Goal: Transaction & Acquisition: Book appointment/travel/reservation

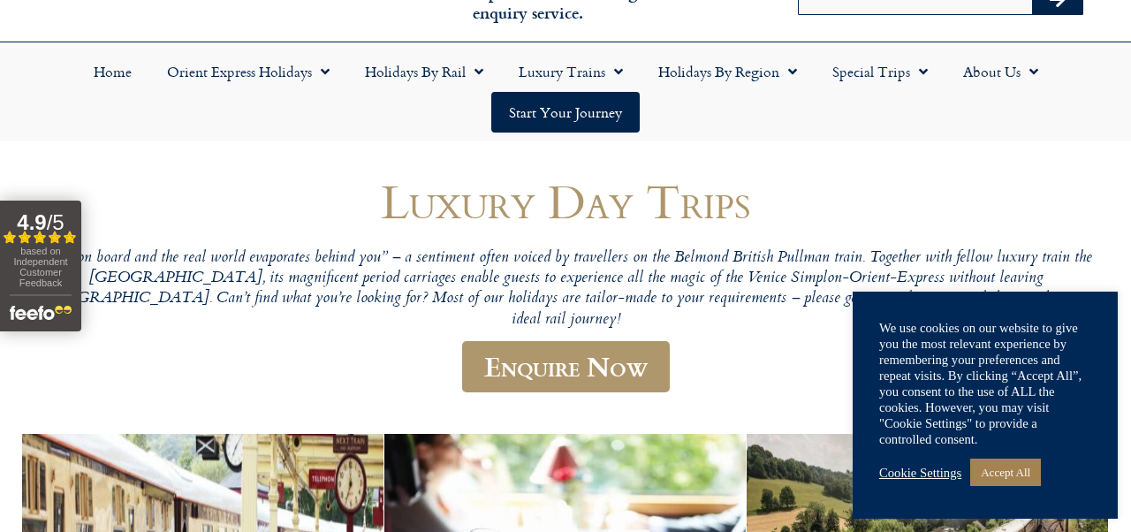
scroll to position [96, 0]
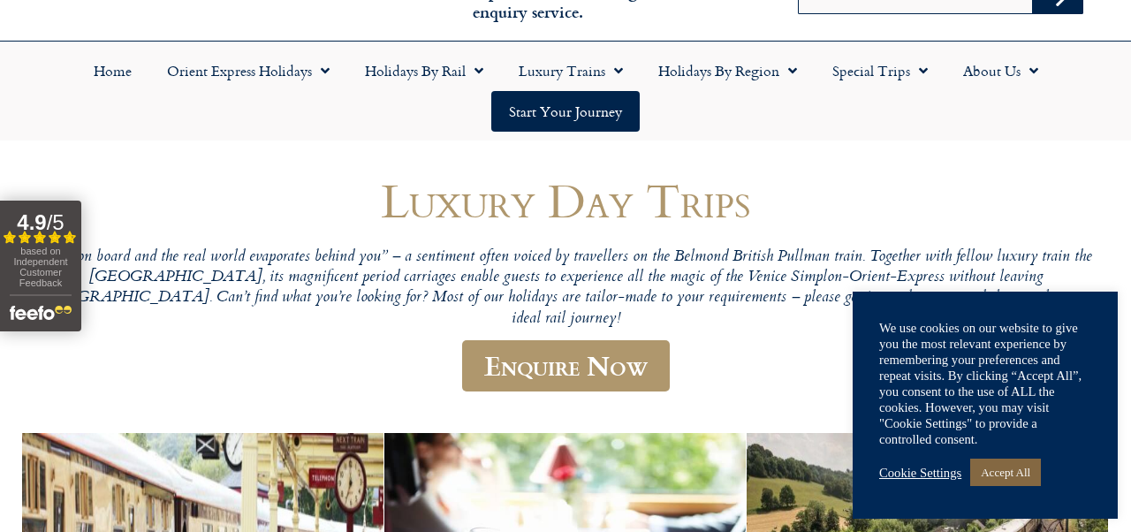
click at [998, 467] on link "Accept All" at bounding box center [1005, 471] width 71 height 27
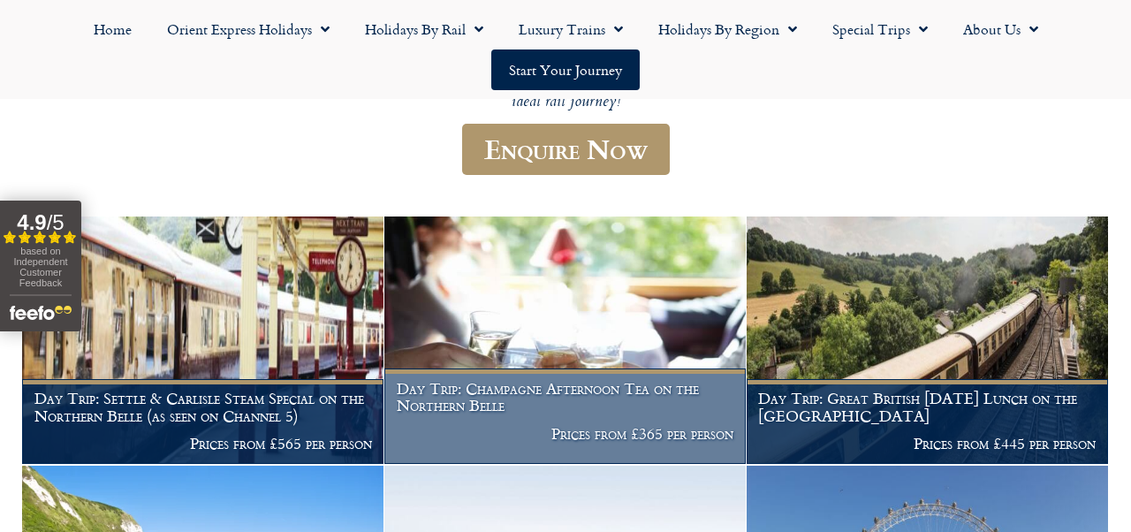
scroll to position [314, 0]
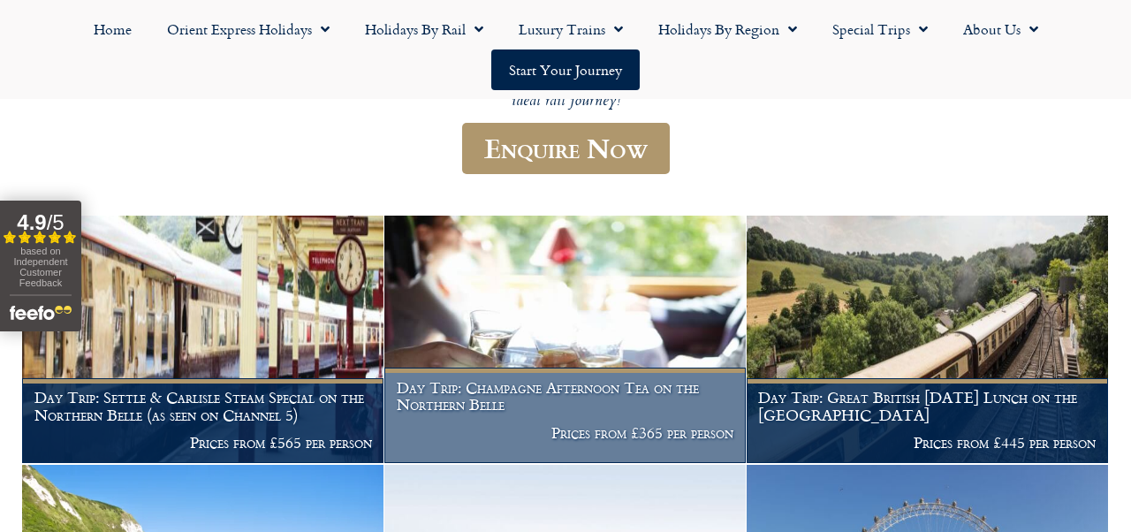
click at [491, 379] on h1 "Day Trip: Champagne Afternoon Tea on the Northern Belle" at bounding box center [565, 396] width 337 height 34
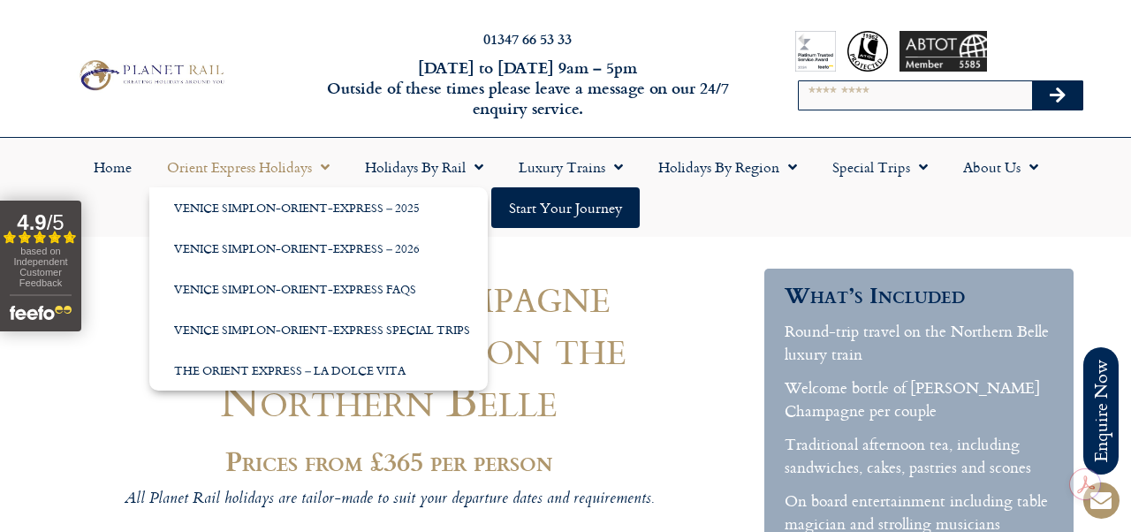
click at [238, 167] on link "Orient Express Holidays" at bounding box center [248, 167] width 198 height 41
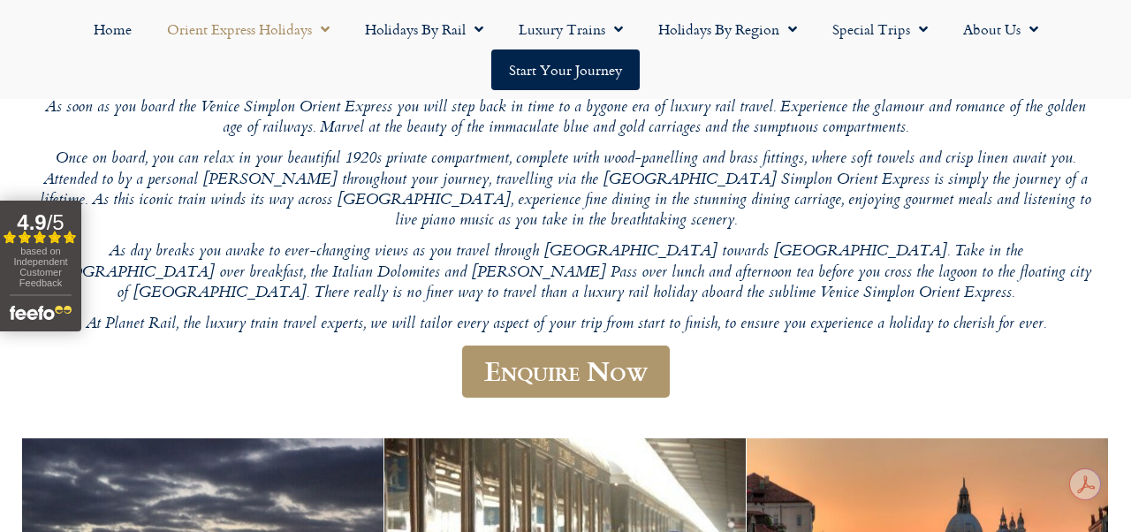
scroll to position [164, 0]
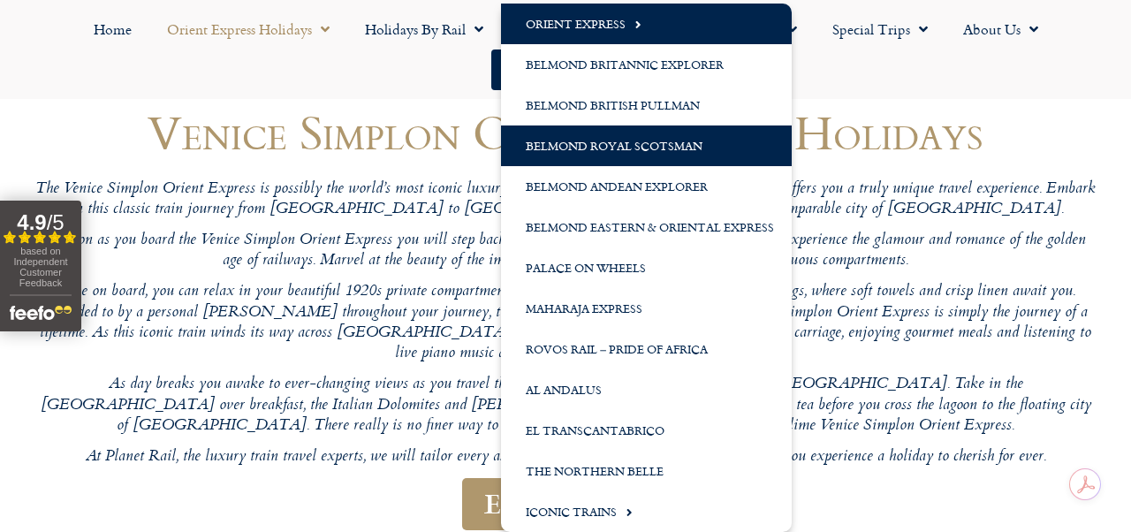
click at [572, 148] on link "Belmond Royal Scotsman" at bounding box center [646, 145] width 291 height 41
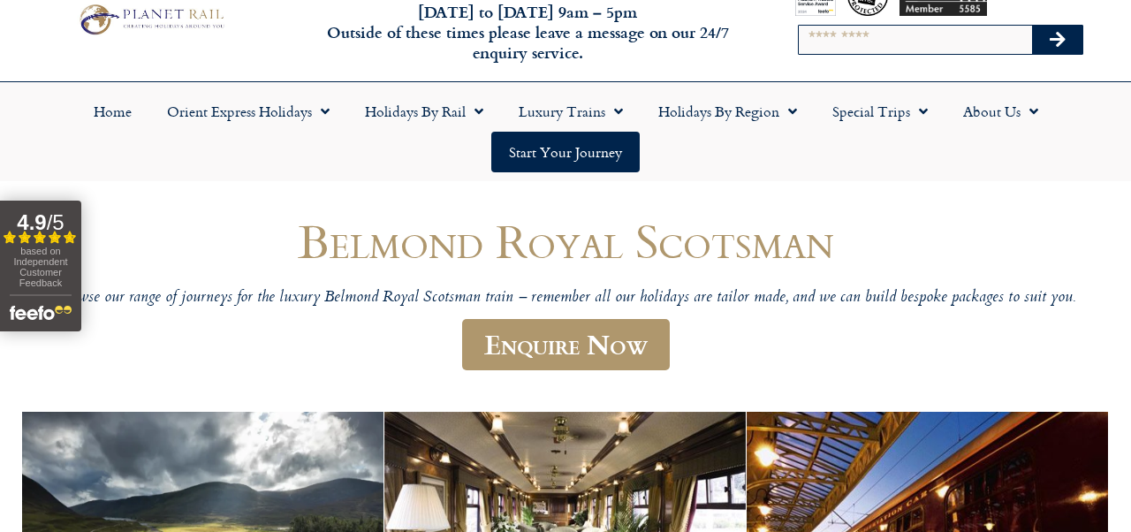
scroll to position [53, 0]
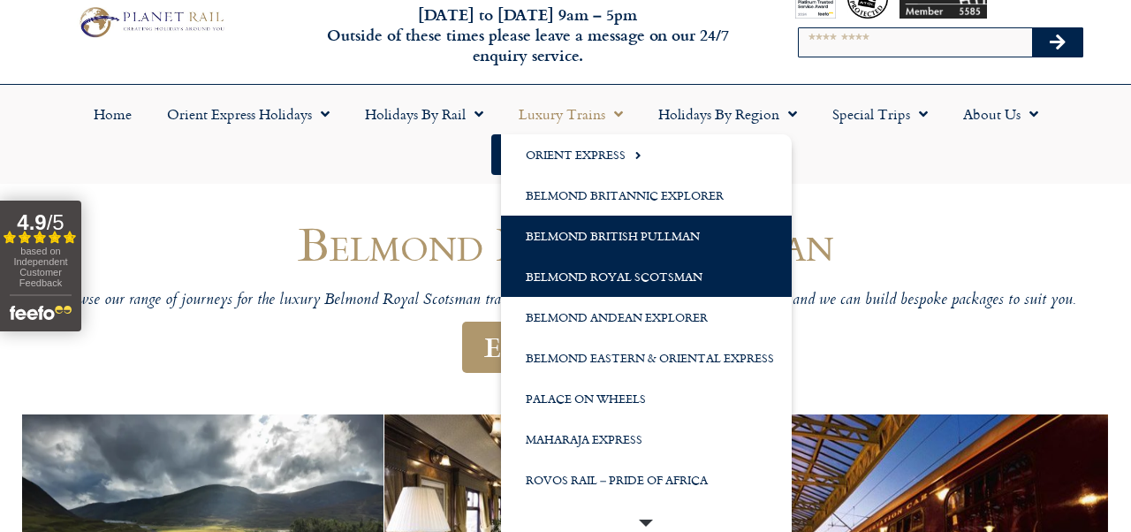
click at [608, 229] on link "Belmond British Pullman" at bounding box center [646, 236] width 291 height 41
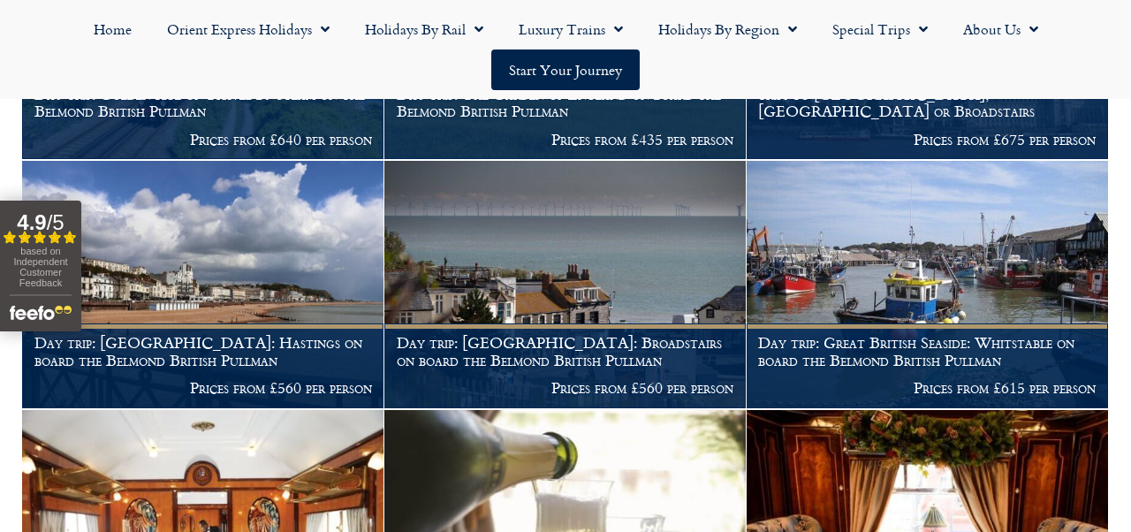
scroll to position [462, 0]
